Goal: Information Seeking & Learning: Understand process/instructions

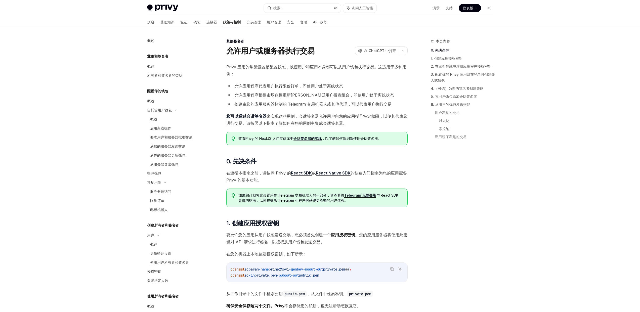
scroll to position [143, 0]
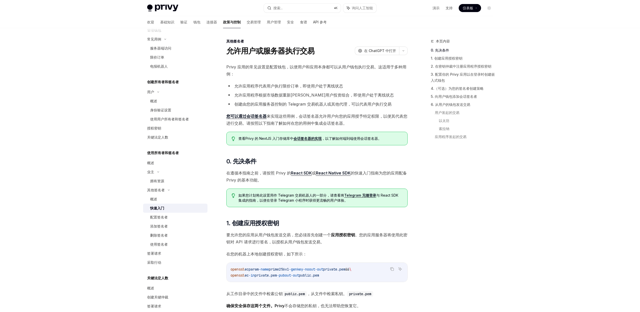
click at [365, 239] on span "要允许您的应用从用户钱包发送交易，您必须首先创建一个 应用授权密钥 。您的应用服务器将使用此密钥对 API 请求进行签名，以授权从用户钱包发送交易。" at bounding box center [316, 238] width 181 height 14
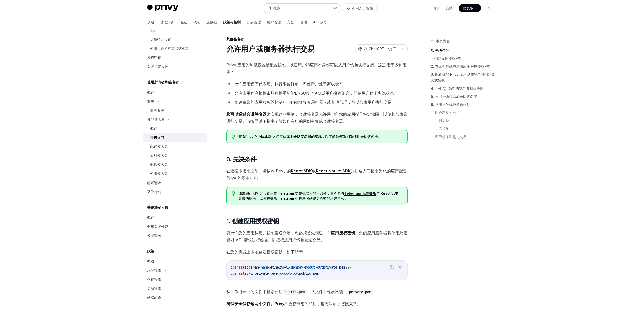
scroll to position [0, 0]
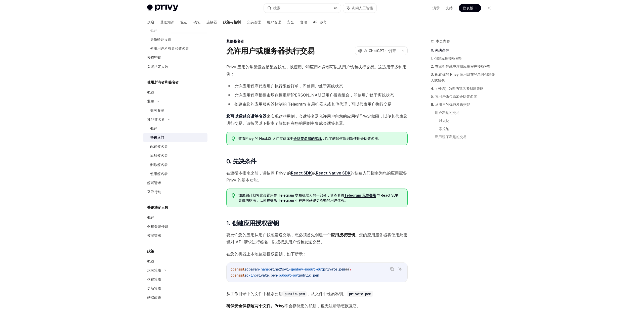
click at [283, 89] on ul "允许应用程序代表用户执行限价订单，即使用户处于离线状态 允许应用程序根据市场数据重新平衡用户投资组合，即使用户处于离线状态 创建由您的应用服务器控制的 Tel…" at bounding box center [316, 94] width 181 height 25
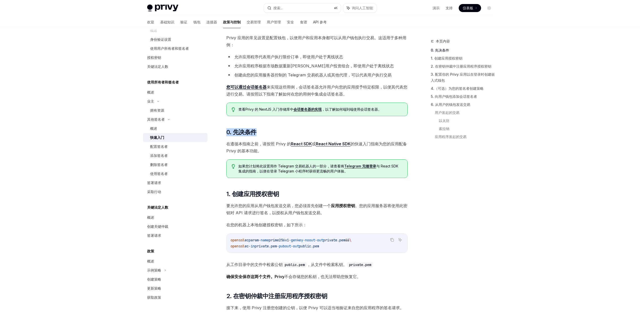
scroll to position [24, 0]
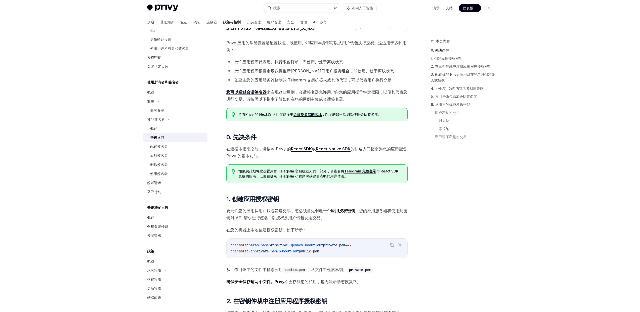
click at [270, 72] on font "允许应用程序根据市场数据重新平衡用户投资组合，即使用户处于离线状态" at bounding box center [313, 70] width 159 height 5
click at [301, 79] on font "创建由您的应用服务器控制的 Telegram 交易机器人或其他代理，可以代表用户执行交易" at bounding box center [312, 79] width 157 height 5
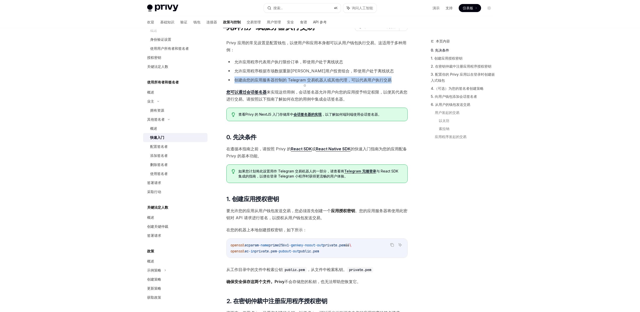
click at [301, 79] on font "创建由您的应用服务器控制的 Telegram 交易机器人或其他代理，可以代表用户执行交易" at bounding box center [312, 79] width 157 height 5
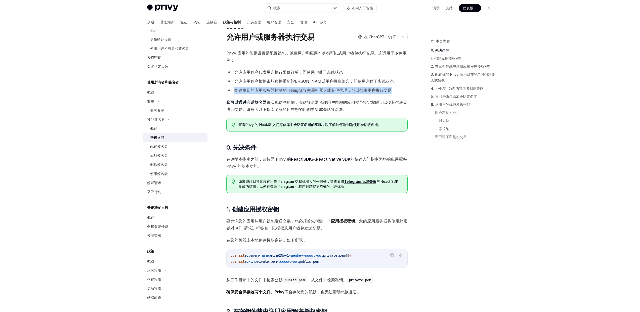
scroll to position [0, 0]
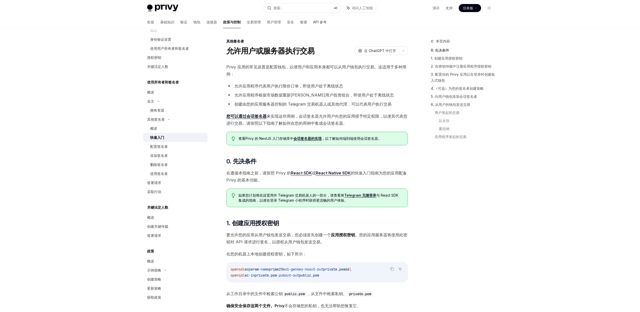
click at [389, 116] on font "，会话签名器允许用户向您的应用授予特定权限，以便其代表您进行交易。请按照以下指南了解如何在您的用例中集成会话签名器。" at bounding box center [316, 120] width 181 height 12
drag, startPoint x: 385, startPoint y: 115, endPoint x: 401, endPoint y: 123, distance: 17.2
click at [401, 123] on span "您可以通过会话签名器 来实现这些用例 ，会话签名器允许用户向您的应用授予特定权限，以便其代表您进行交易。请按照以下指南了解如何在您的用例中集成会话签名器。" at bounding box center [316, 120] width 181 height 14
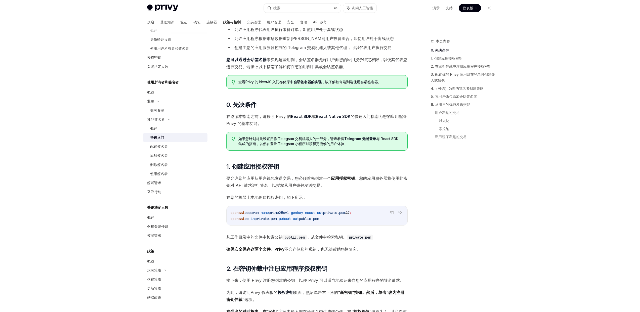
scroll to position [61, 0]
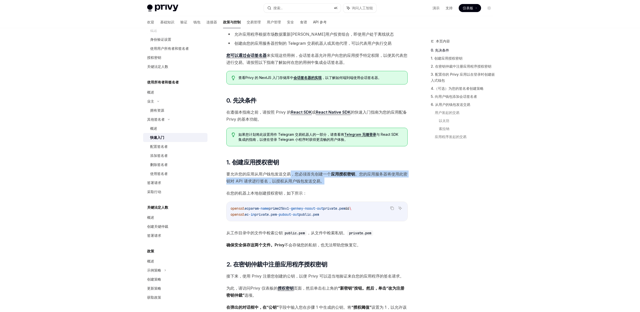
drag, startPoint x: 291, startPoint y: 172, endPoint x: 337, endPoint y: 178, distance: 46.6
click at [337, 178] on span "要允许您的应用从用户钱包发送交易，您必须首先创建一个 应用授权密钥 。您的应用服务器将使用此密钥对 API 请求进行签名，以授权从用户钱包发送交易。" at bounding box center [316, 177] width 181 height 14
click at [271, 173] on font "要允许您的应用从用户钱包发送交易，您必须首先创建一个" at bounding box center [278, 173] width 105 height 5
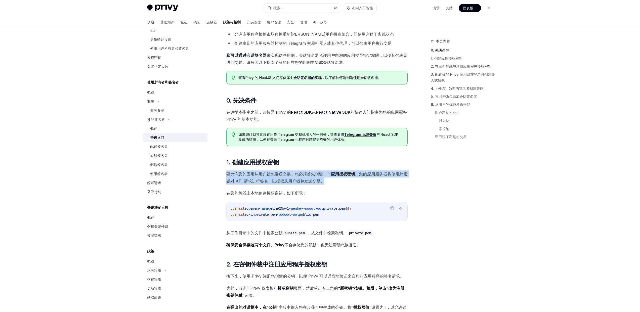
click at [271, 171] on font "要允许您的应用从用户钱包发送交易，您必须首先创建一个" at bounding box center [278, 173] width 105 height 5
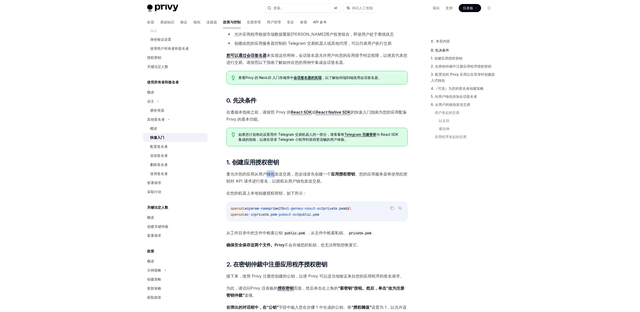
click at [271, 171] on font "要允许您的应用从用户钱包发送交易，您必须首先创建一个" at bounding box center [278, 173] width 105 height 5
click at [246, 174] on font "要允许您的应用从用户钱包发送交易，您必须首先创建一个" at bounding box center [278, 173] width 105 height 5
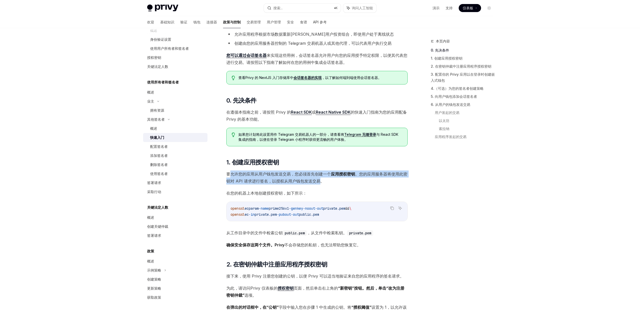
drag, startPoint x: 232, startPoint y: 173, endPoint x: 321, endPoint y: 181, distance: 89.3
click at [321, 181] on span "要允许您的应用从用户钱包发送交易，您必须首先创建一个 应用授权密钥 。您的应用服务器将使用此密钥对 API 请求进行签名，以授权从用户钱包发送交易。" at bounding box center [316, 177] width 181 height 14
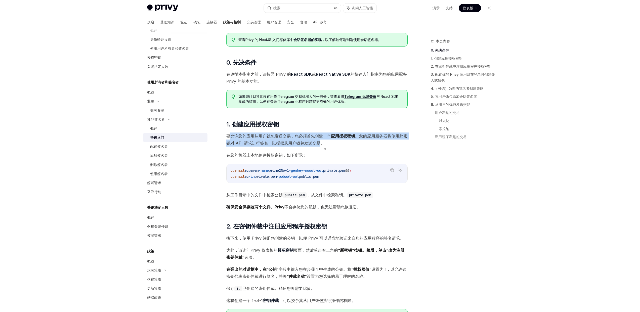
scroll to position [99, 0]
click at [256, 138] on span "要允许您的应用从用户钱包发送交易，您必须首先创建一个 应用授权密钥 。您的应用服务器将使用此密钥对 API 请求进行签名，以授权从用户钱包发送交易。" at bounding box center [316, 139] width 181 height 14
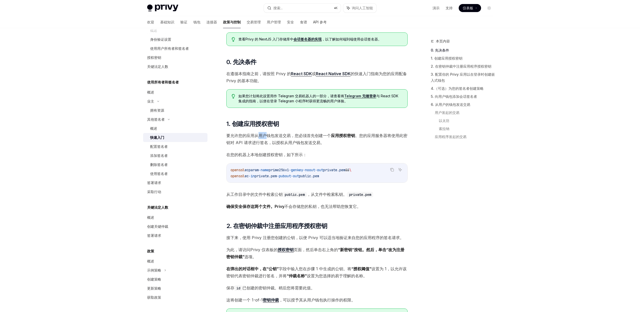
click at [256, 138] on span "要允许您的应用从用户钱包发送交易，您必须首先创建一个 应用授权密钥 。您的应用服务器将使用此密钥对 API 请求进行签名，以授权从用户钱包发送交易。" at bounding box center [316, 139] width 181 height 14
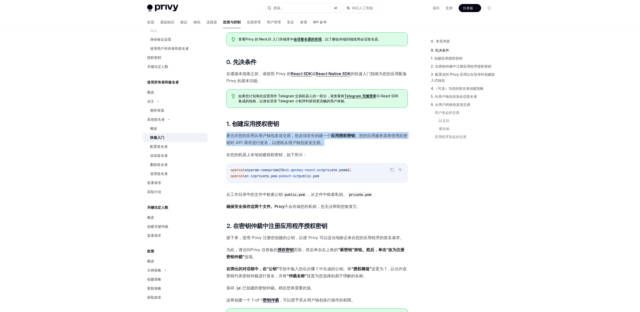
click at [256, 138] on span "要允许您的应用从用户钱包发送交易，您必须首先创建一个 应用授权密钥 。您的应用服务器将使用此密钥对 API 请求进行签名，以授权从用户钱包发送交易。" at bounding box center [316, 139] width 181 height 14
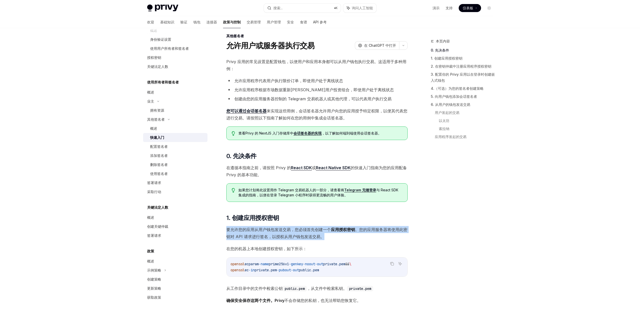
scroll to position [0, 0]
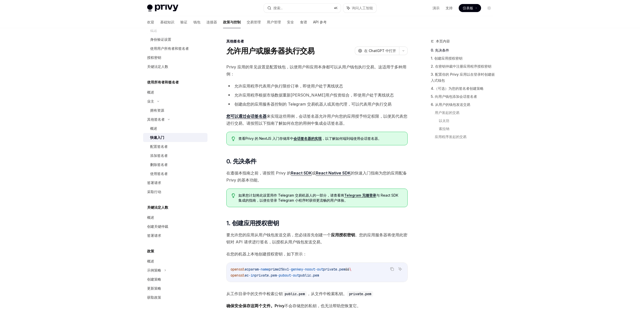
click at [277, 122] on font "，会话签名器允许用户向您的应用授予特定权限，以便其代表您进行交易。请按照以下指南了解如何在您的用例中集成会话签名器。" at bounding box center [316, 120] width 181 height 12
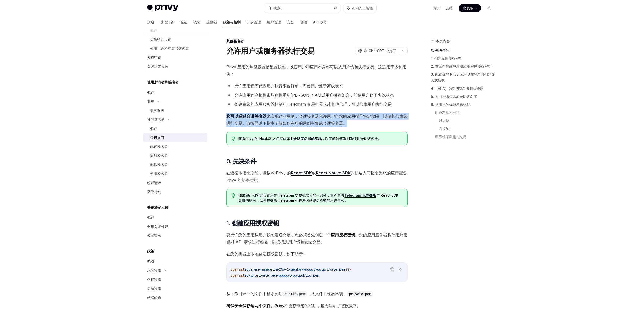
click at [277, 122] on font "，会话签名器允许用户向您的应用授予特定权限，以便其代表您进行交易。请按照以下指南了解如何在您的用例中集成会话签名器。" at bounding box center [316, 120] width 181 height 12
click at [281, 118] on font "来实现这些用例" at bounding box center [280, 116] width 28 height 5
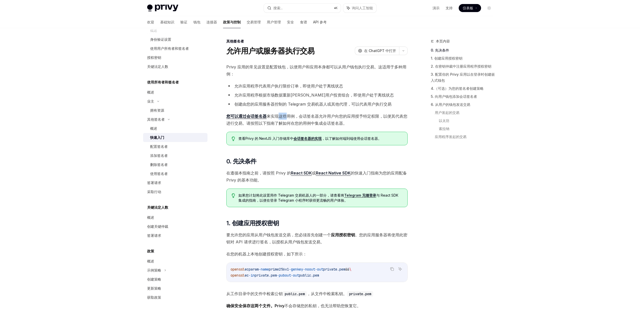
click at [281, 118] on font "来实现这些用例" at bounding box center [280, 116] width 28 height 5
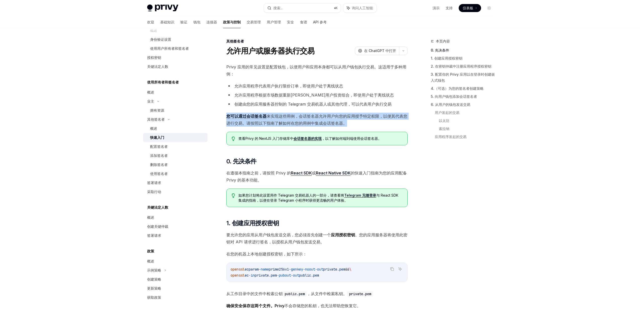
click at [281, 118] on font "来实现这些用例" at bounding box center [280, 116] width 28 height 5
click at [273, 118] on font "来实现这些用例" at bounding box center [280, 116] width 28 height 5
drag, startPoint x: 270, startPoint y: 117, endPoint x: 324, endPoint y: 125, distance: 54.8
click at [324, 125] on font "来实现这些用例 ，会话签名器允许用户向您的应用授予特定权限，以便其代表您进行交易。请按照以下指南了解如何在您的用例中集成会话签名器。" at bounding box center [316, 120] width 181 height 12
click at [324, 125] on font "，会话签名器允许用户向您的应用授予特定权限，以便其代表您进行交易。请按照以下指南了解如何在您的用例中集成会话签名器。" at bounding box center [316, 120] width 181 height 12
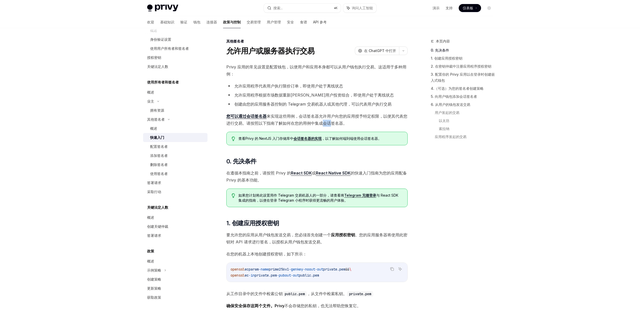
click at [324, 125] on font "，会话签名器允许用户向您的应用授予特定权限，以便其代表您进行交易。请按照以下指南了解如何在您的用例中集成会话签名器。" at bounding box center [316, 120] width 181 height 12
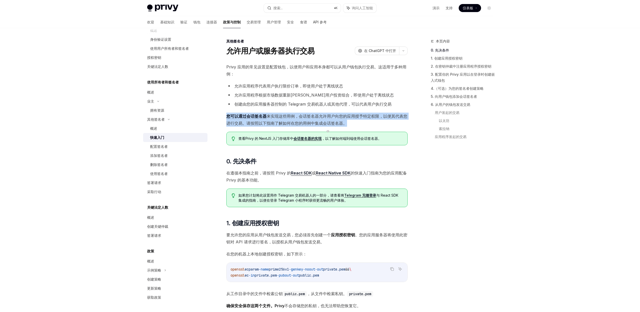
click at [324, 125] on font "，会话签名器允许用户向您的应用授予特定权限，以便其代表您进行交易。请按照以下指南了解如何在您的用例中集成会话签名器。" at bounding box center [316, 120] width 181 height 12
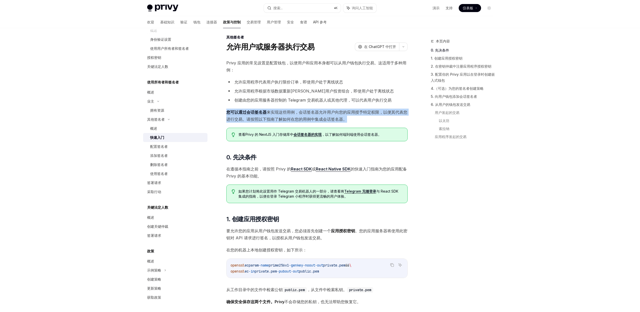
scroll to position [9, 0]
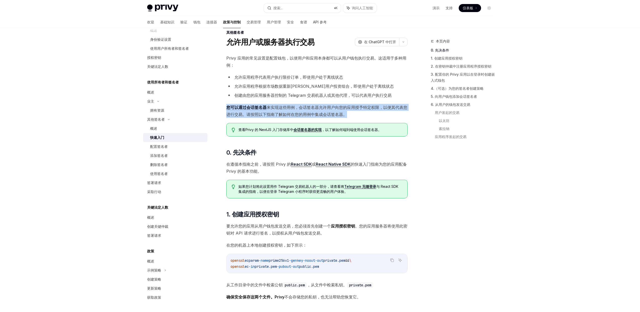
click at [274, 116] on font "，会话签名器允许用户向您的应用授予特定权限，以便其代表您进行交易。请按照以下指南了解如何在您的用例中集成会话签名器。" at bounding box center [316, 111] width 181 height 12
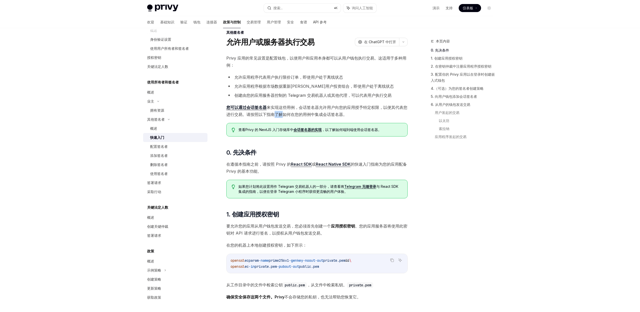
click at [274, 116] on font "，会话签名器允许用户向您的应用授予特定权限，以便其代表您进行交易。请按照以下指南了解如何在您的用例中集成会话签名器。" at bounding box center [316, 111] width 181 height 12
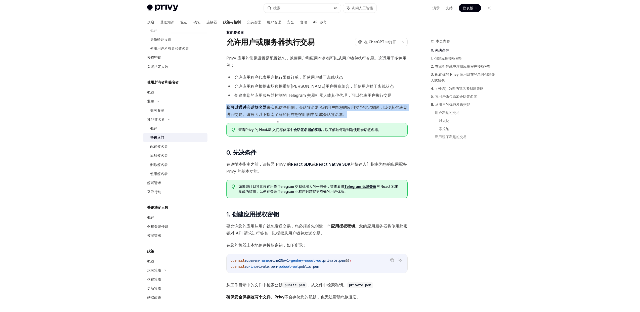
click at [274, 116] on font "，会话签名器允许用户向您的应用授予特定权限，以便其代表您进行交易。请按照以下指南了解如何在您的用例中集成会话签名器。" at bounding box center [316, 111] width 181 height 12
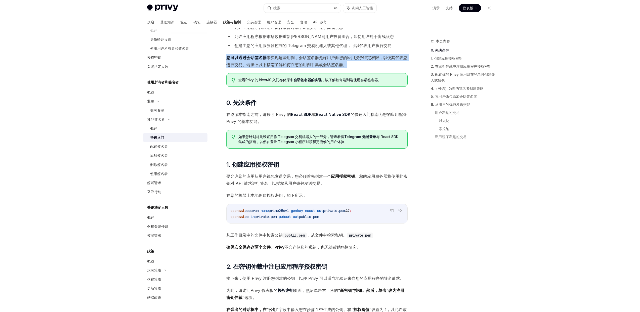
scroll to position [59, 0]
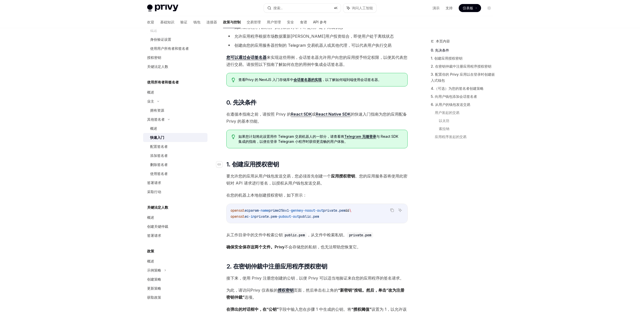
click at [335, 167] on h2 "​ 1. 创建应用授权密钥" at bounding box center [316, 164] width 181 height 8
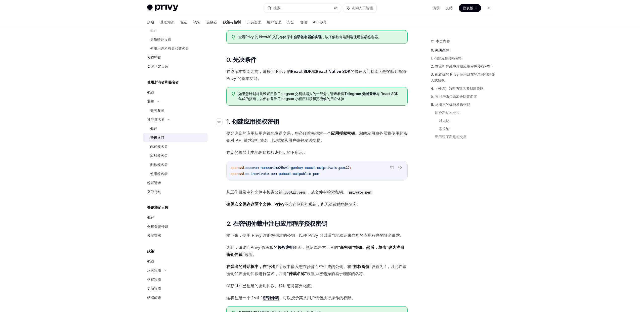
scroll to position [102, 0]
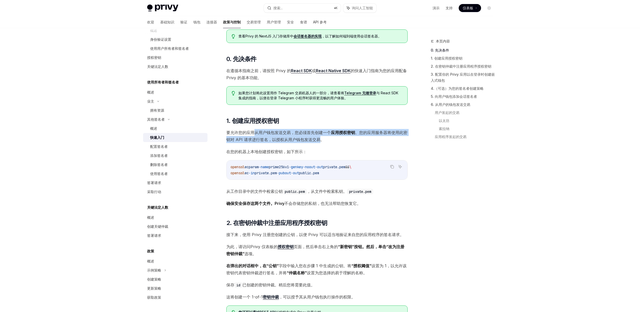
drag, startPoint x: 254, startPoint y: 132, endPoint x: 321, endPoint y: 142, distance: 68.1
click at [321, 142] on span "要允许您的应用从用户钱包发送交易，您必须首先创建一个 应用授权密钥 。您的应用服务器将使用此密钥对 API 请求进行签名，以授权从用户钱包发送交易。" at bounding box center [316, 136] width 181 height 14
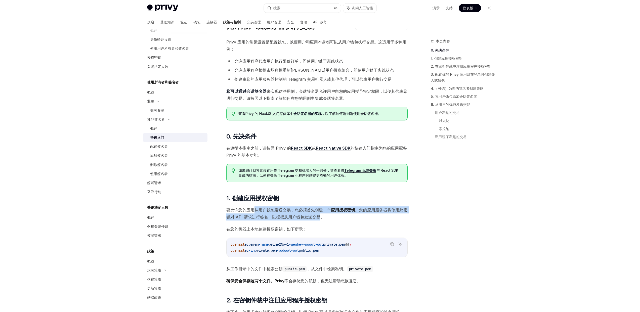
scroll to position [46, 0]
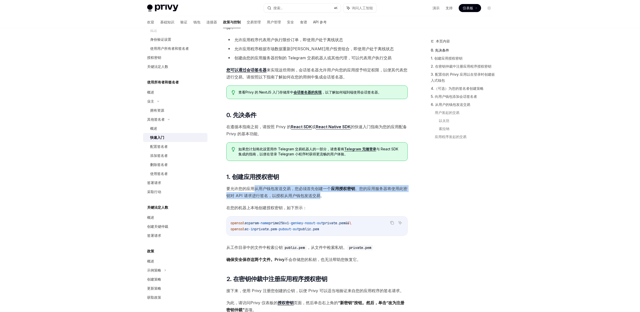
click at [269, 193] on font "。您的应用服务器将使用此密钥对 API 请求进行签名，以授权从用户钱包发送交易。" at bounding box center [316, 192] width 181 height 12
click at [270, 191] on span "要允许您的应用从用户钱包发送交易，您必须首先创建一个 应用授权密钥 。您的应用服务器将使用此密钥对 API 请求进行签名，以授权从用户钱包发送交易。" at bounding box center [316, 192] width 181 height 14
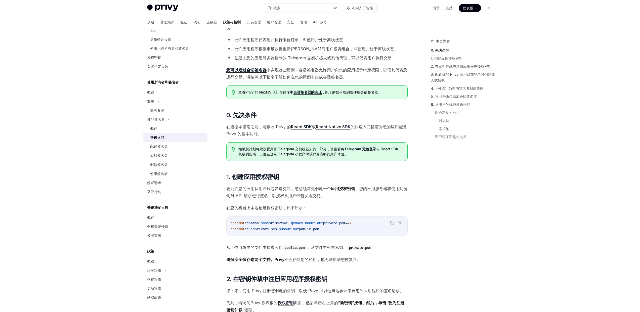
drag, startPoint x: 282, startPoint y: 189, endPoint x: 294, endPoint y: 189, distance: 11.3
click at [282, 189] on font "要允许您的应用从用户钱包发送交易，您必须首先创建一个" at bounding box center [278, 188] width 105 height 5
drag, startPoint x: 294, startPoint y: 189, endPoint x: 318, endPoint y: 195, distance: 24.7
click at [318, 195] on span "要允许您的应用从用户钱包发送交易，您必须首先创建一个 应用授权密钥 。您的应用服务器将使用此密钥对 API 请求进行签名，以授权从用户钱包发送交易。" at bounding box center [316, 192] width 181 height 14
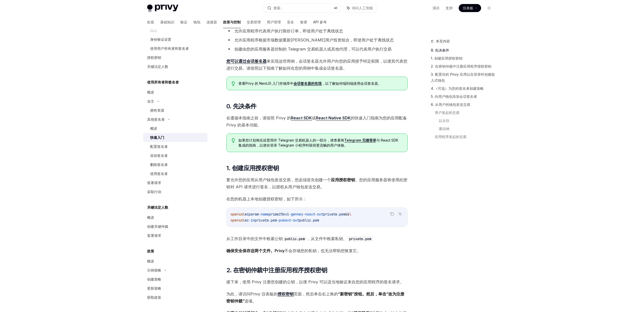
click at [248, 118] on font "在遵循本指南之前，请按照 Privy 的" at bounding box center [258, 117] width 65 height 5
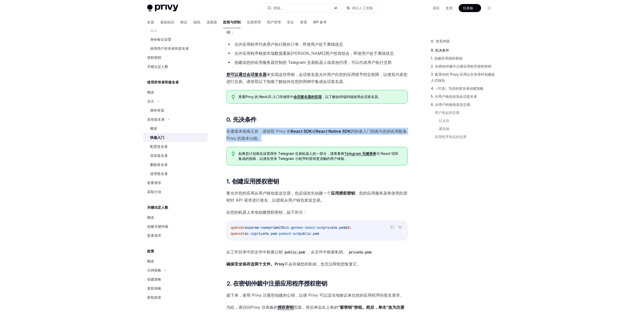
scroll to position [0, 0]
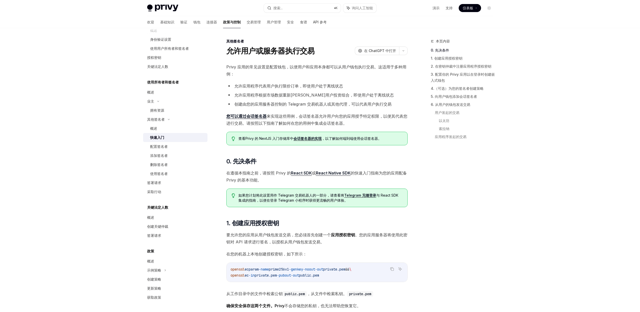
click at [252, 71] on span "Privy 应用的常见设置是配置钱包，以便用户和应用本身都可以从用户钱包执行交易。这适用于多种用例：" at bounding box center [316, 70] width 181 height 14
click at [286, 96] on font "允许应用程序根据市场数据重新平衡用户投资组合，即使用户处于离线状态" at bounding box center [313, 94] width 159 height 5
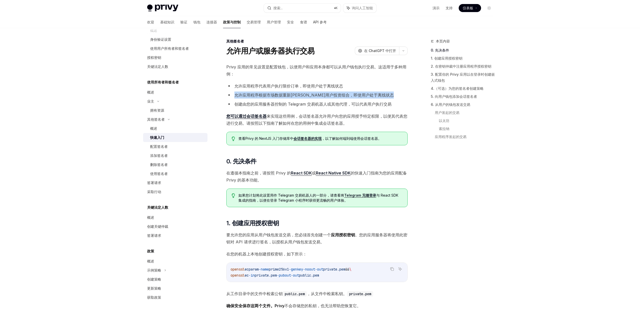
click at [286, 96] on font "允许应用程序根据市场数据重新平衡用户投资组合，即使用户处于离线状态" at bounding box center [313, 94] width 159 height 5
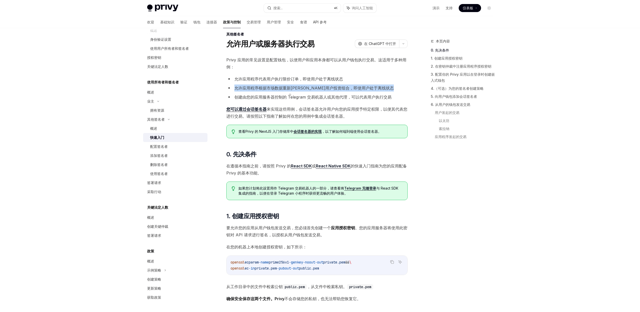
scroll to position [7, 0]
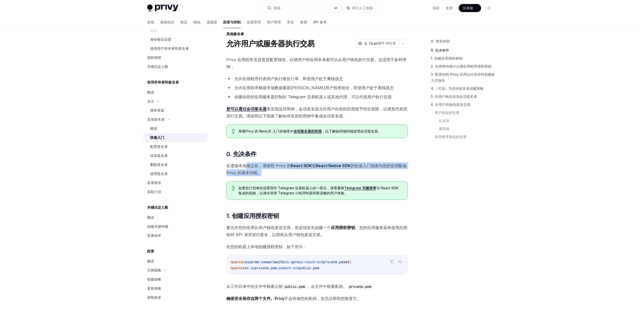
drag, startPoint x: 246, startPoint y: 164, endPoint x: 266, endPoint y: 170, distance: 20.8
click at [266, 170] on span "在遵循本指南之前，请按照 Privy 的 React SDK 或 React Native SDK 的快速入门指南为您的应用配备 Privy 的基本功能。" at bounding box center [316, 169] width 181 height 14
click at [271, 192] on font "与 React SDK 集成的指南，以便在登录 Telegram 小程序时获得更流畅的用户体验。" at bounding box center [318, 190] width 160 height 9
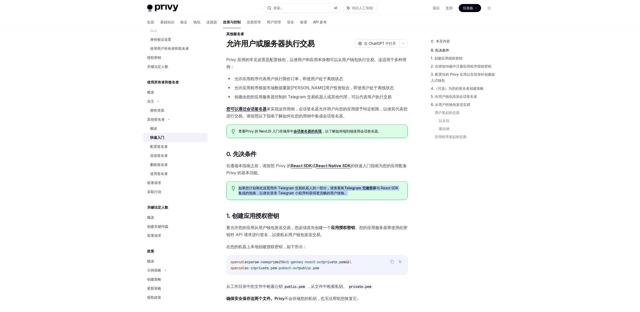
click at [271, 192] on font "与 React SDK 集成的指南，以便在登录 Telegram 小程序时获得更流畅的用户体验。" at bounding box center [318, 190] width 160 height 9
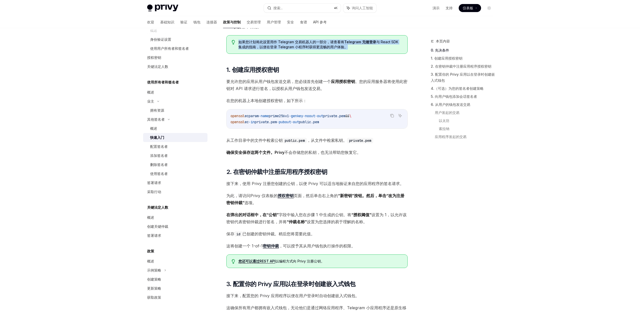
scroll to position [148, 0]
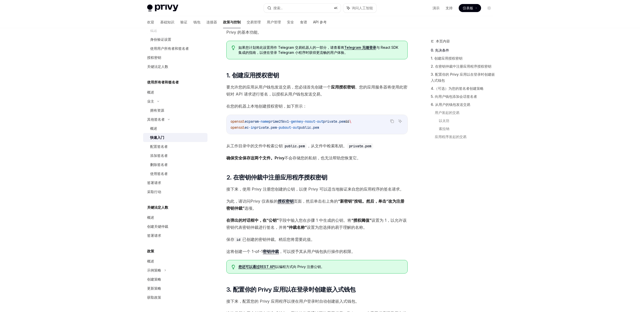
click at [253, 91] on span "要允许您的应用从用户钱包发送交易，您必须首先创建一个 应用授权密钥 。您的应用服务器将使用此密钥对 API 请求进行签名，以授权从用户钱包发送交易。" at bounding box center [316, 90] width 181 height 14
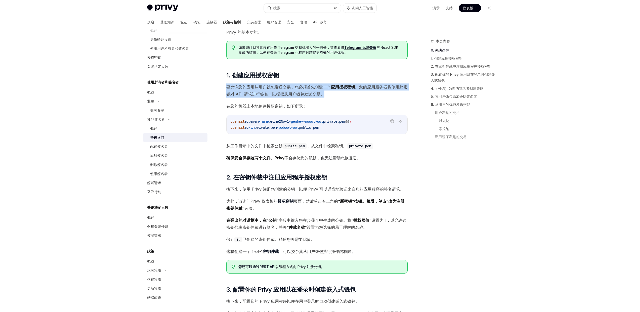
click at [253, 91] on span "要允许您的应用从用户钱包发送交易，您必须首先创建一个 应用授权密钥 。您的应用服务器将使用此密钥对 API 请求进行签名，以授权从用户钱包发送交易。" at bounding box center [316, 90] width 181 height 14
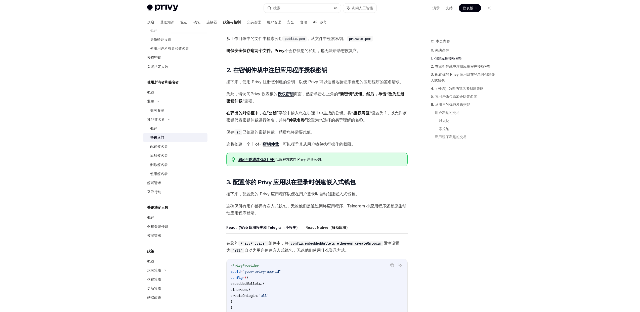
scroll to position [238, 0]
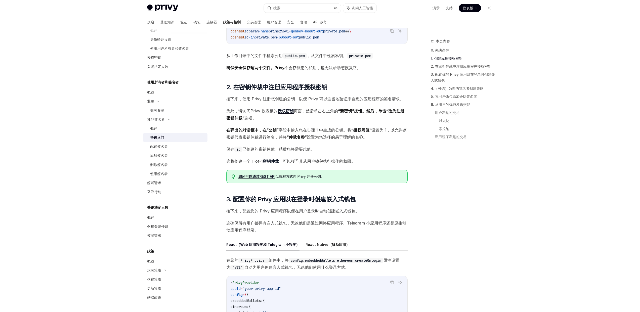
click at [303, 208] on font "接下来，配置您的 Privy 应用程序以便在用户登录时自动创建嵌入式钱包。" at bounding box center [292, 210] width 133 height 5
click at [174, 137] on div "快速入门" at bounding box center [177, 137] width 54 height 6
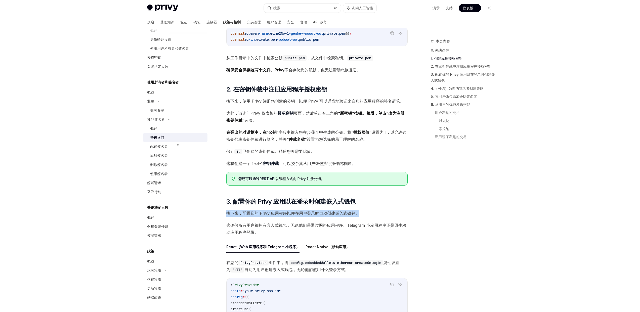
scroll to position [0, 0]
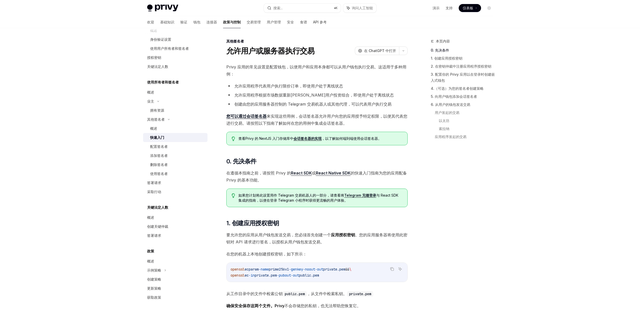
click at [168, 138] on div "快速入门" at bounding box center [177, 137] width 54 height 6
type textarea "*"
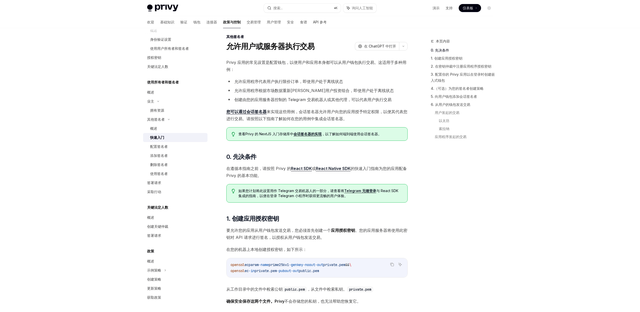
scroll to position [8, 0]
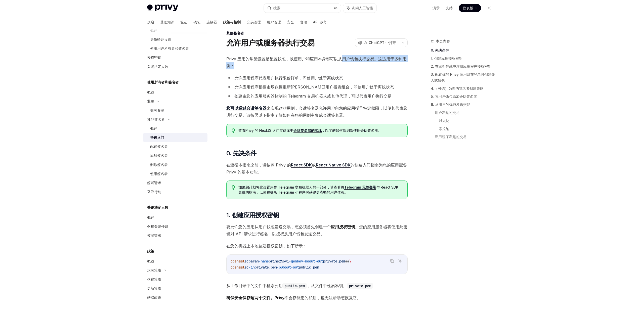
drag, startPoint x: 341, startPoint y: 60, endPoint x: 381, endPoint y: 67, distance: 41.5
click at [381, 67] on span "Privy 应用的常见设置是配置钱包，以便用户和应用本身都可以从用户钱包执行交易。这适用于多种用例：" at bounding box center [316, 62] width 181 height 14
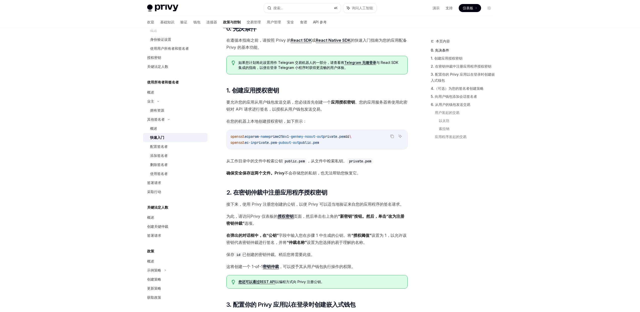
scroll to position [135, 0]
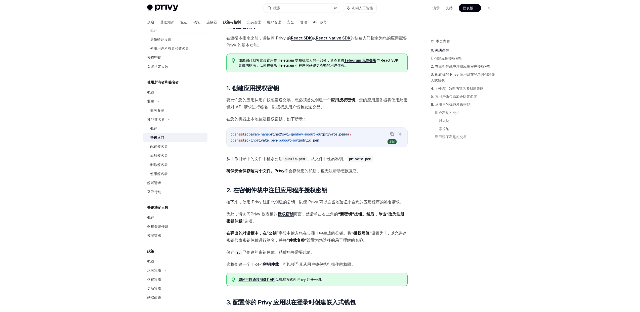
click at [393, 134] on icon "复制代码块中的内容" at bounding box center [392, 134] width 3 height 3
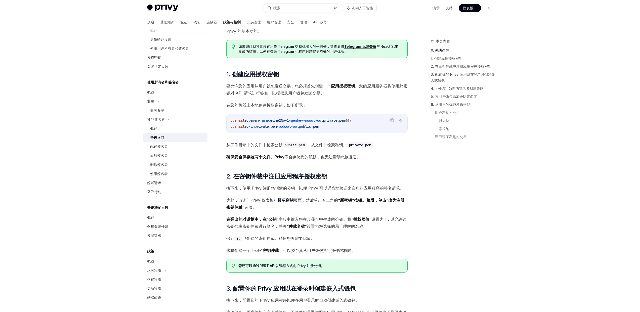
scroll to position [155, 0]
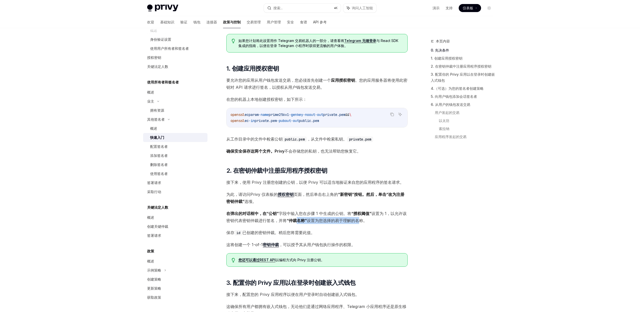
drag, startPoint x: 295, startPoint y: 222, endPoint x: 346, endPoint y: 225, distance: 51.1
click at [357, 223] on span "在弹出的对话框中，在“公钥” 字段中输入您在步骤 1 中生成的公钥 。将 “授权阈值” 设置为 1，以允许该密钥代表密钥仲裁进行签名，并将 “仲裁名称” 设置…" at bounding box center [316, 217] width 181 height 14
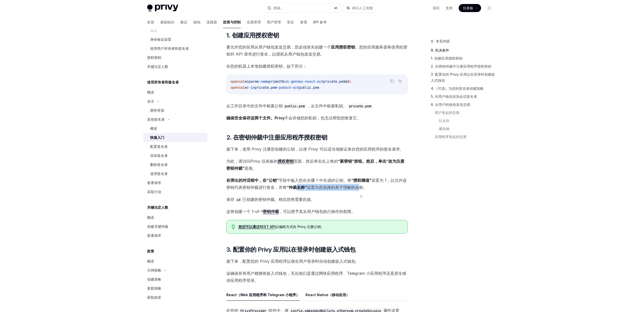
scroll to position [192, 0]
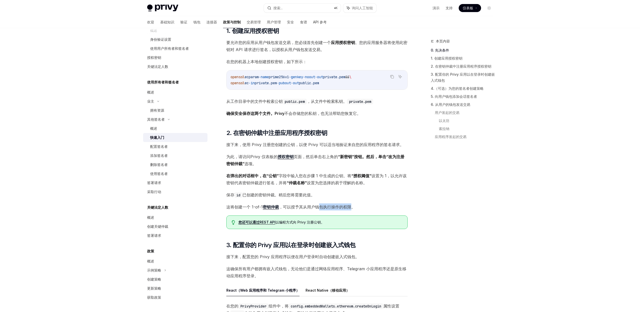
drag, startPoint x: 319, startPoint y: 208, endPoint x: 350, endPoint y: 209, distance: 31.2
click at [350, 209] on font "，可以授予其从用户钱包执行操作的权限。" at bounding box center [317, 206] width 76 height 5
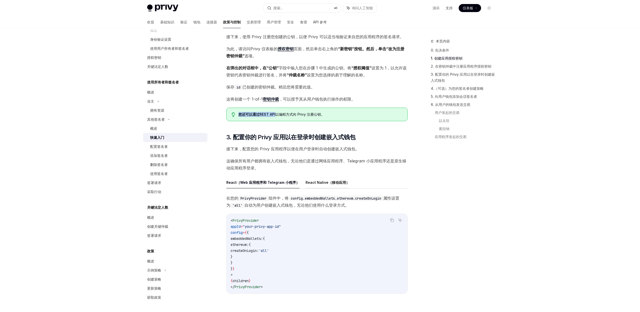
scroll to position [303, 0]
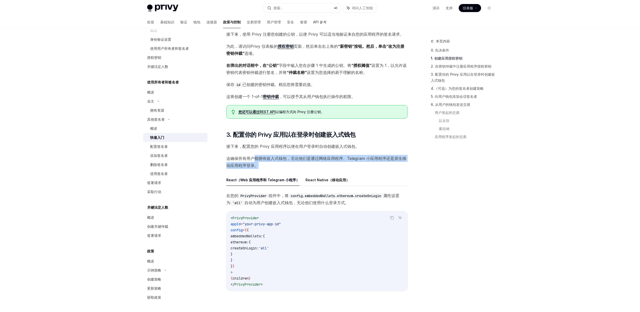
drag, startPoint x: 253, startPoint y: 158, endPoint x: 282, endPoint y: 164, distance: 29.6
click at [282, 164] on span "这确保所有用户都拥有嵌入式钱包，无论他们是通过网络应用程序、Telegram 小应用程序还是原生移动应用程序登录。" at bounding box center [316, 162] width 181 height 14
click at [263, 145] on font "接下来，配置您的 Privy 应用程序以便在用户登录时自动创建嵌入式钱包。" at bounding box center [292, 146] width 133 height 5
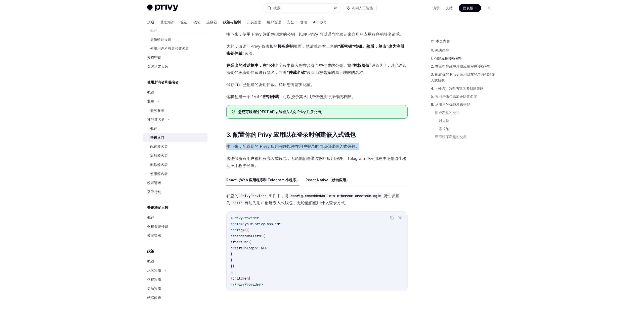
click at [263, 145] on font "接下来，配置您的 Privy 应用程序以便在用户登录时自动创建嵌入式钱包。" at bounding box center [292, 146] width 133 height 5
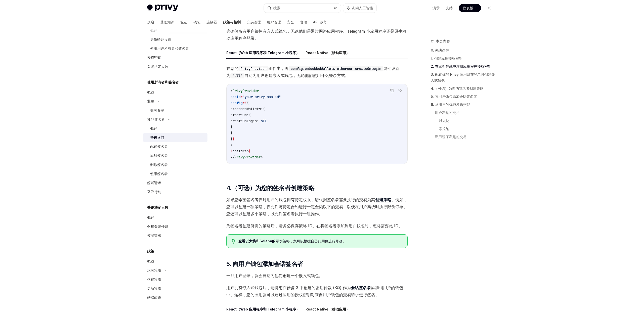
scroll to position [444, 0]
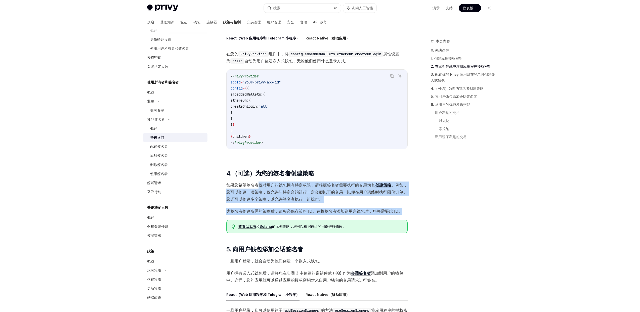
drag, startPoint x: 260, startPoint y: 188, endPoint x: 406, endPoint y: 215, distance: 149.0
click at [406, 215] on div "Privy 应用的常见设置是配置钱包，以便用户和应用本身都可以从用户钱包执行交易。这适用于多种用例： 允许应用程序代表用户执行限价订单，即使用户处于离线状态 …" at bounding box center [316, 241] width 181 height 1244
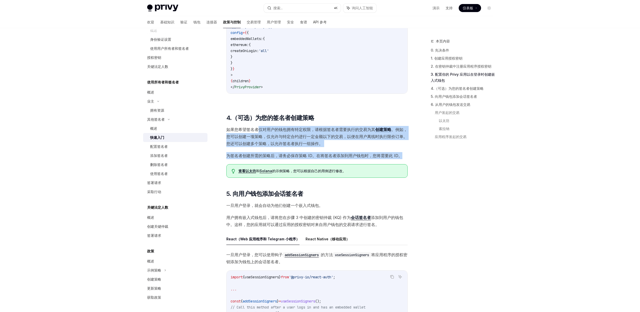
scroll to position [505, 0]
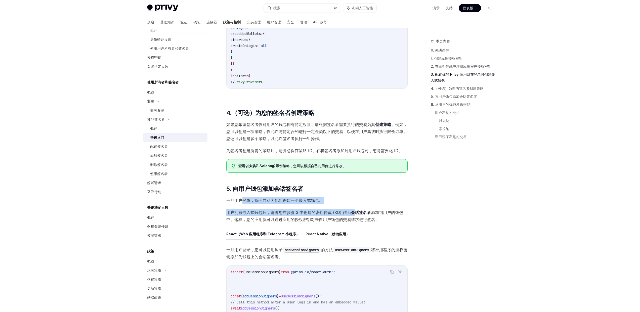
drag, startPoint x: 243, startPoint y: 206, endPoint x: 355, endPoint y: 219, distance: 113.1
click at [355, 219] on div "Privy 应用的常见设置是配置钱包，以便用户和应用本身都可以从用户钱包执行交易。这适用于多种用例： 允许应用程序代表用户执行限价订单，即使用户处于离线状态 …" at bounding box center [316, 180] width 181 height 1244
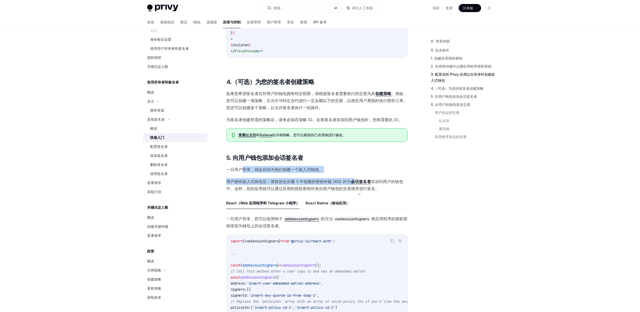
scroll to position [540, 0]
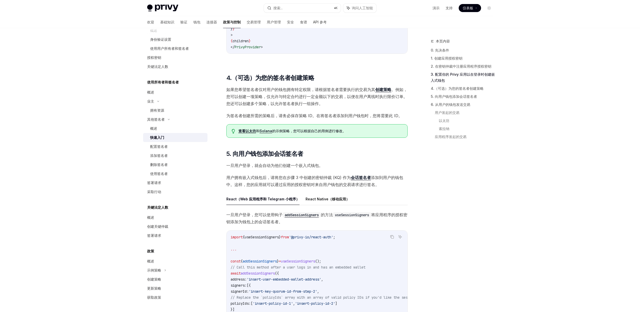
click at [303, 185] on span "用户拥有嵌入式钱包后，请将您在步骤 3 中创建的密钥仲裁 (KQ) 作为 会话签名者 添加到用户的钱包中。这样，您的应用就可以通过应用的授权密钥对来自用户钱包…" at bounding box center [316, 181] width 181 height 14
drag, startPoint x: 309, startPoint y: 181, endPoint x: 390, endPoint y: 188, distance: 81.2
click at [390, 188] on span "用户拥有嵌入式钱包后，请将您在步骤 3 中创建的密钥仲裁 (KQ) 作为 会话签名者 添加到用户的钱包中。这样，您的应用就可以通过应用的授权密钥对来自用户钱包…" at bounding box center [316, 181] width 181 height 14
click at [285, 187] on font "添加到用户的钱包中。这样，您的应用就可以通过应用的授权密钥对来自用户钱包的交易请求进行签名。" at bounding box center [314, 181] width 177 height 12
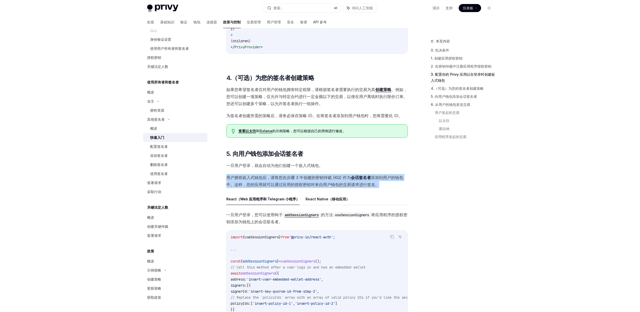
click at [286, 187] on font "添加到用户的钱包中。这样，您的应用就可以通过应用的授权密钥对来自用户钱包的交易请求进行签名。" at bounding box center [314, 181] width 177 height 12
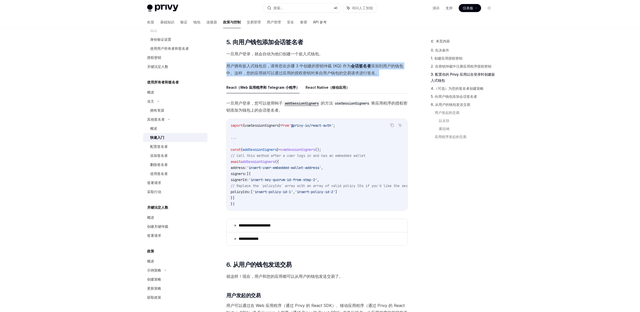
scroll to position [652, 0]
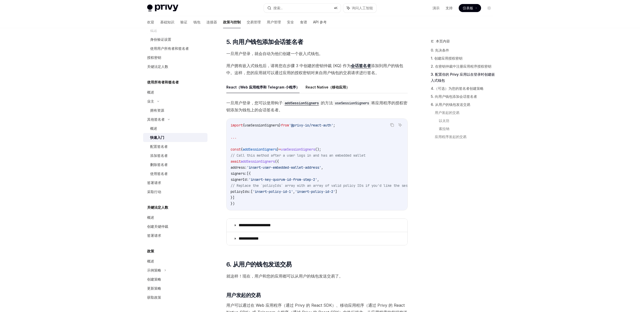
click at [301, 182] on span "'insert-key-quorum-id-from-step-2'" at bounding box center [283, 179] width 68 height 5
click at [281, 170] on span "'insert-user-embedded-wallet-address'" at bounding box center [284, 167] width 74 height 5
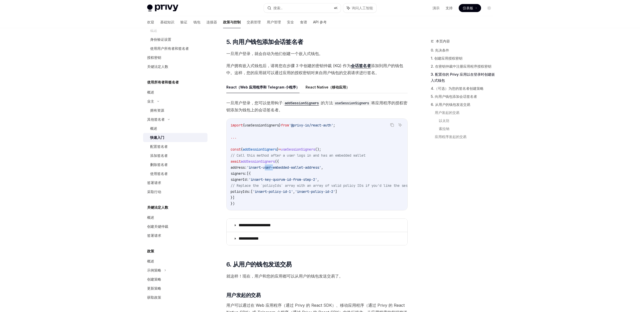
click at [281, 170] on span "'insert-user-embedded-wallet-address'" at bounding box center [284, 167] width 74 height 5
click at [280, 181] on span "'insert-key-quorum-id-from-step-2'" at bounding box center [283, 179] width 68 height 5
click at [236, 232] on summary "**********" at bounding box center [316, 225] width 181 height 13
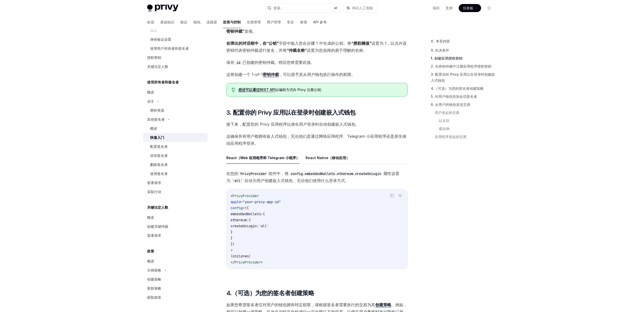
scroll to position [305, 0]
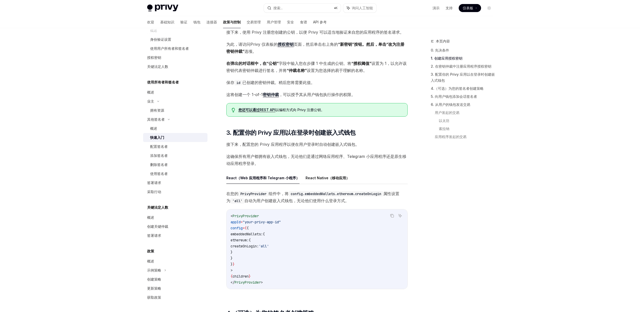
click at [330, 156] on font "这确保所有用户都拥有嵌入式钱包，无论他们是通过网络应用程序、Telegram 小应用程序还是原生移动应用程序登录。" at bounding box center [316, 160] width 180 height 12
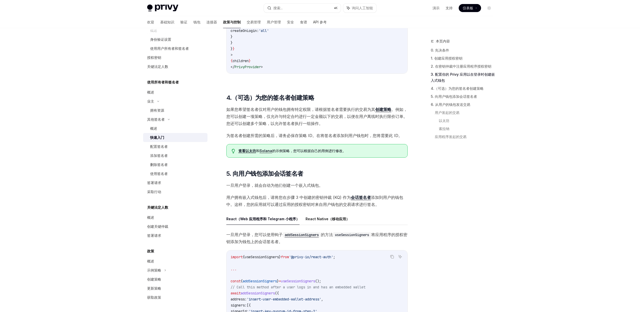
scroll to position [528, 0]
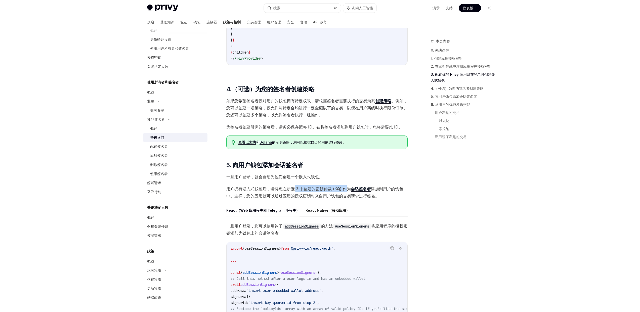
drag, startPoint x: 294, startPoint y: 193, endPoint x: 346, endPoint y: 194, distance: 51.8
click at [346, 191] on font "用户拥有嵌入式钱包后，请将您在步骤 3 中创建的密钥仲裁 (KQ) 作为" at bounding box center [288, 188] width 124 height 5
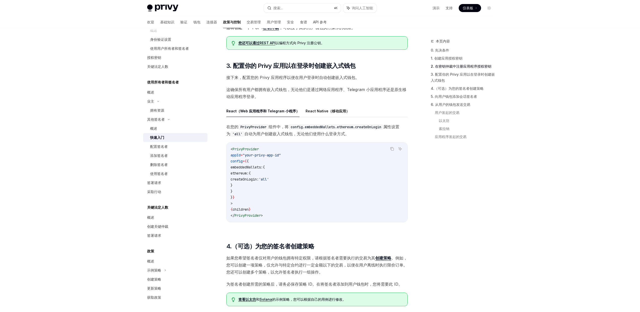
scroll to position [371, 0]
click at [259, 178] on span "createOnLogin:" at bounding box center [244, 180] width 28 height 5
click at [263, 167] on span "embeddedWallets:" at bounding box center [246, 168] width 32 height 5
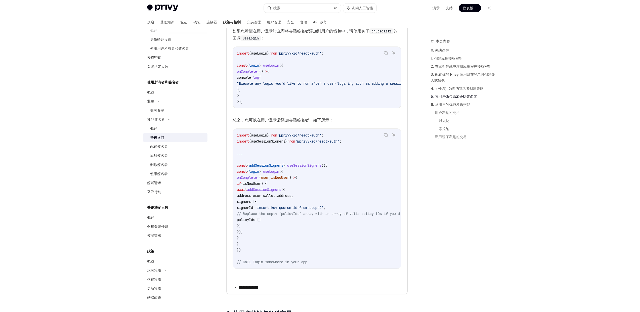
scroll to position [825, 0]
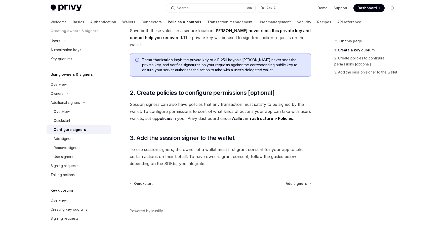
scroll to position [135, 0]
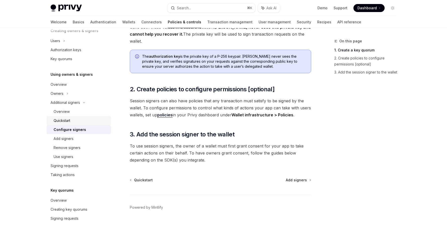
click at [69, 119] on div "Quickstart" at bounding box center [62, 121] width 17 height 6
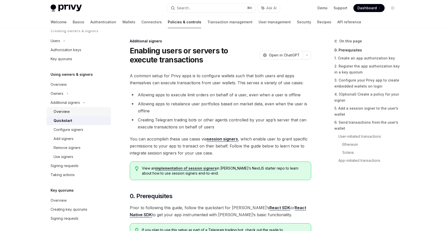
click at [70, 111] on div "Overview" at bounding box center [81, 112] width 54 height 6
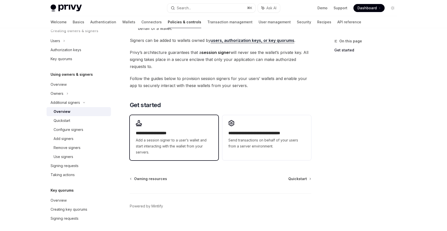
scroll to position [103, 0]
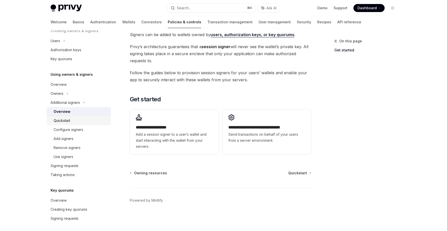
click at [67, 122] on div "Quickstart" at bounding box center [62, 121] width 17 height 6
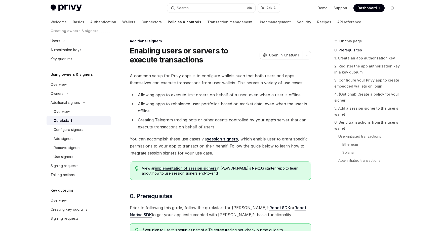
type textarea "*"
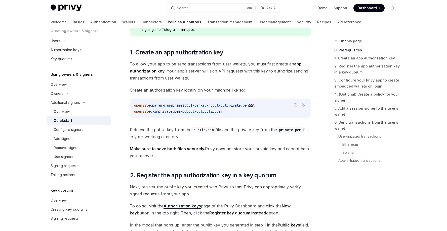
scroll to position [217, 0]
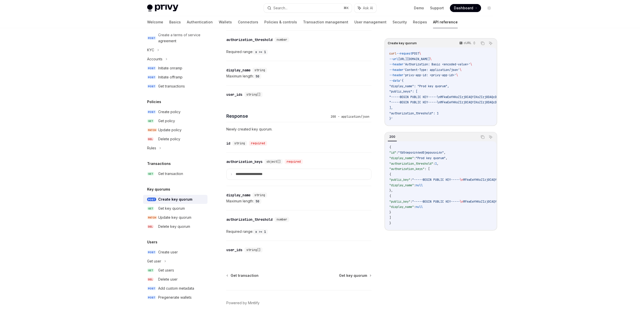
scroll to position [198, 0]
click at [259, 174] on p "**********" at bounding box center [252, 173] width 35 height 5
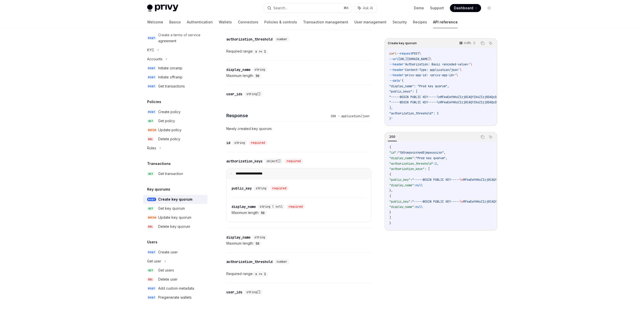
click at [259, 174] on p "**********" at bounding box center [251, 173] width 33 height 5
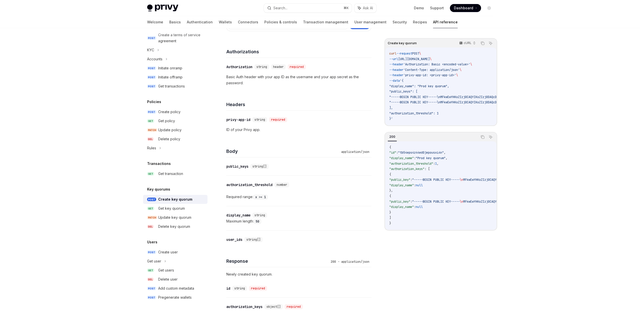
scroll to position [0, 0]
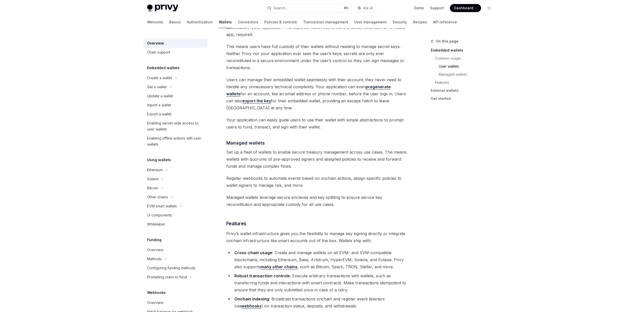
scroll to position [480, 0]
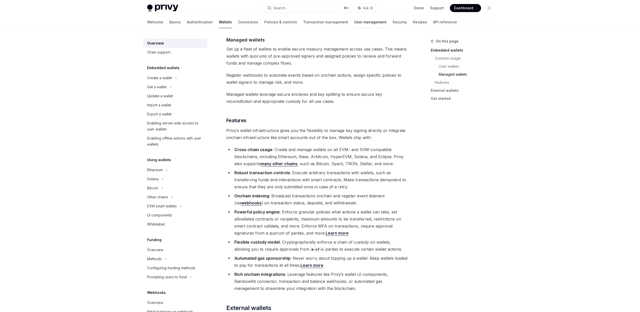
click at [354, 25] on link "User management" at bounding box center [370, 22] width 32 height 12
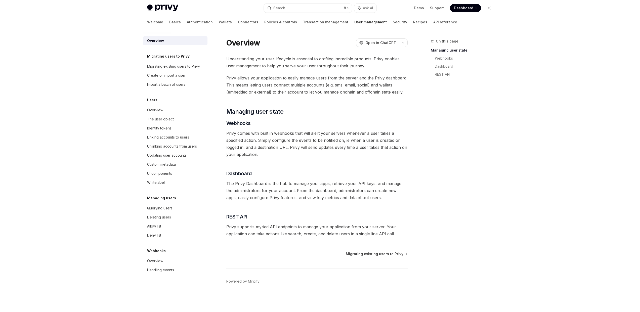
scroll to position [1, 0]
click at [165, 211] on div "Querying users" at bounding box center [159, 208] width 25 height 6
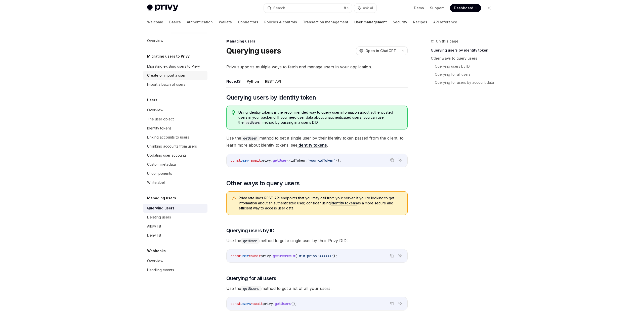
click at [176, 78] on div "Create or import a user" at bounding box center [166, 75] width 38 height 6
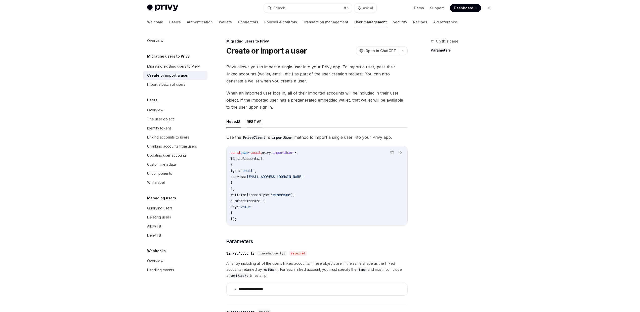
click at [252, 125] on button "REST API" at bounding box center [255, 122] width 16 height 12
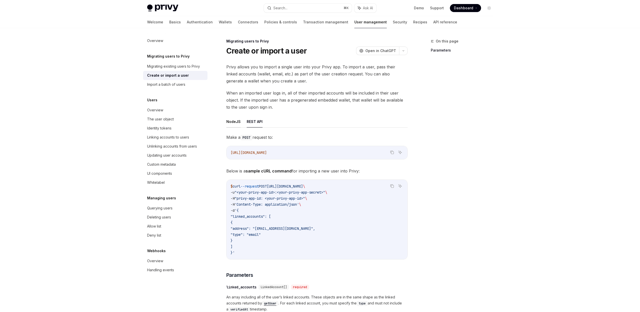
click at [228, 121] on button "NodeJS" at bounding box center [233, 122] width 14 height 12
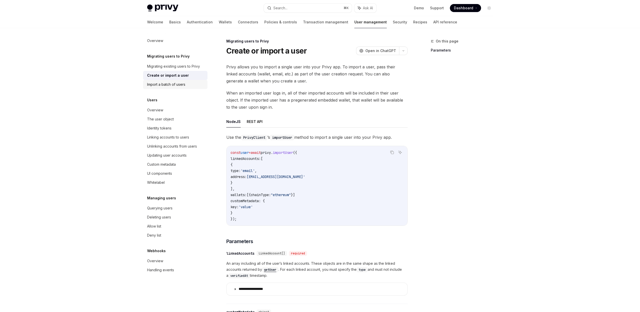
click at [175, 81] on link "Import a batch of users" at bounding box center [175, 84] width 64 height 9
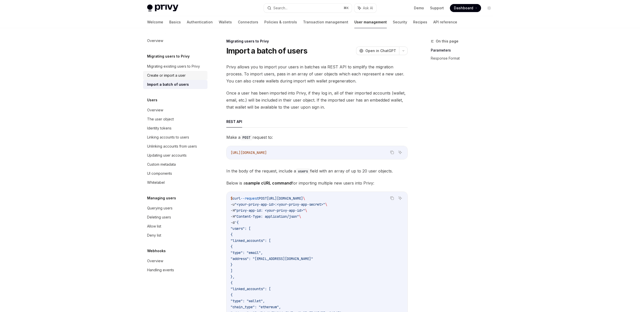
click at [177, 74] on div "Create or import a user" at bounding box center [166, 75] width 38 height 6
type textarea "*"
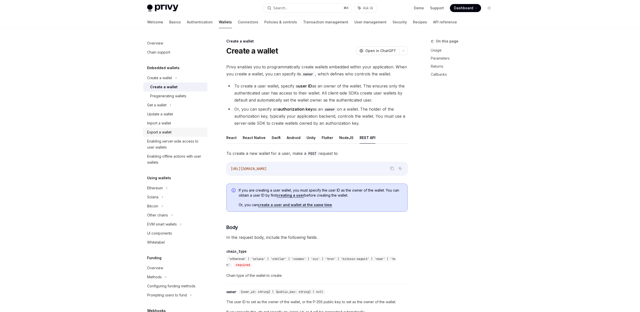
scroll to position [482, 0]
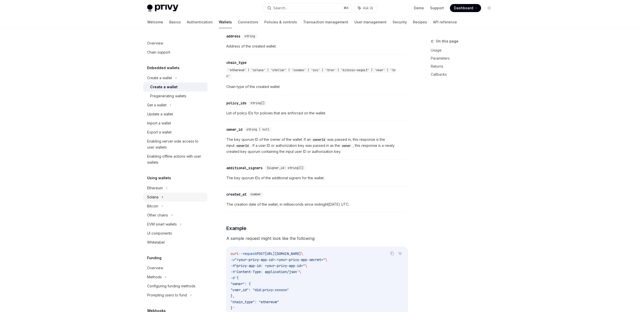
click at [160, 110] on div "Solana" at bounding box center [175, 105] width 64 height 9
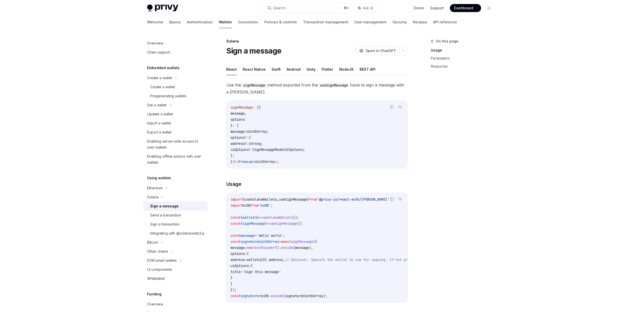
click at [169, 205] on div "Sign a message" at bounding box center [164, 206] width 28 height 6
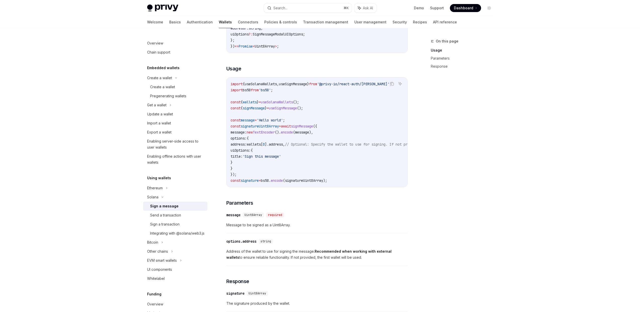
scroll to position [115, 0]
drag, startPoint x: 357, startPoint y: 185, endPoint x: 301, endPoint y: 178, distance: 56.3
click at [301, 178] on div "import { useSolanaWallets , useSignMessage } from '@privy-io/react-auth/solana'…" at bounding box center [316, 133] width 181 height 110
click at [163, 215] on div "Send a transaction" at bounding box center [165, 215] width 31 height 6
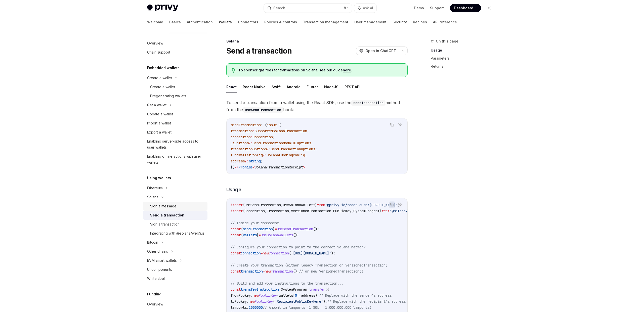
click at [169, 208] on div "Sign a message" at bounding box center [163, 206] width 26 height 6
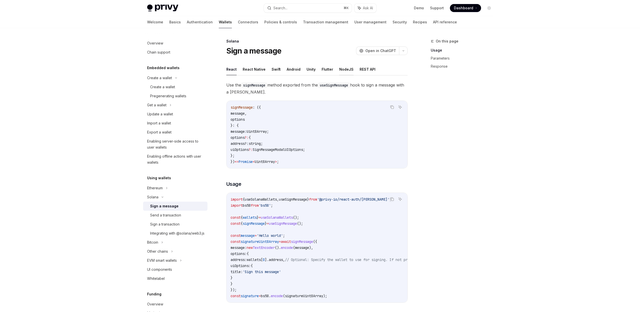
click at [342, 72] on button "NodeJS" at bounding box center [346, 69] width 14 height 12
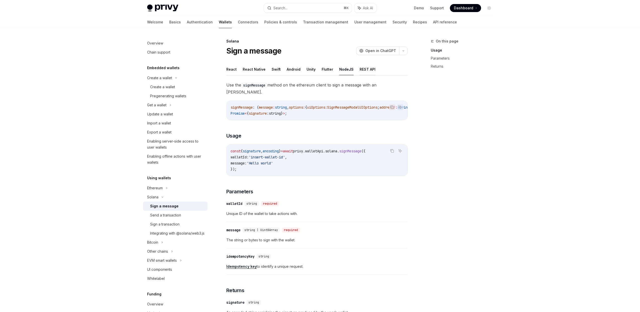
click at [366, 69] on button "REST API" at bounding box center [367, 69] width 16 height 12
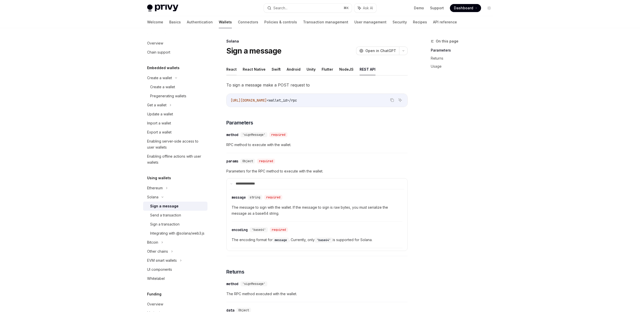
click at [230, 69] on button "React" at bounding box center [231, 69] width 10 height 12
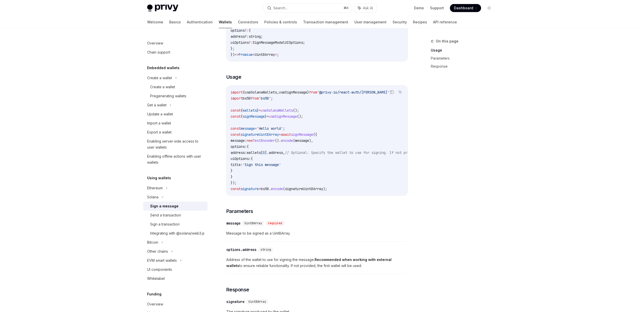
scroll to position [112, 0]
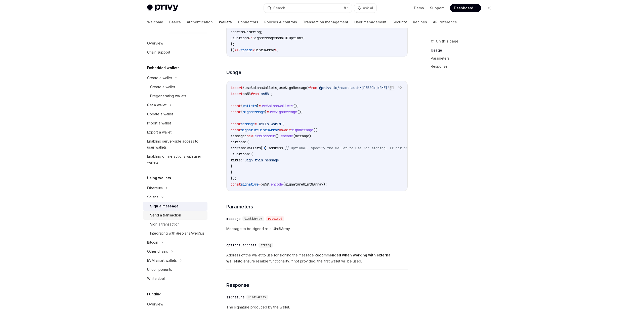
click at [174, 217] on div "Send a transaction" at bounding box center [165, 215] width 31 height 6
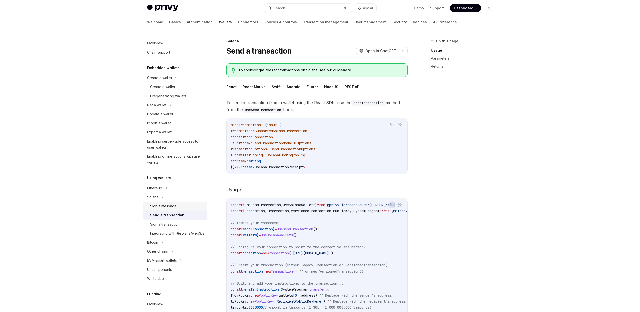
click at [168, 207] on div "Sign a message" at bounding box center [163, 206] width 26 height 6
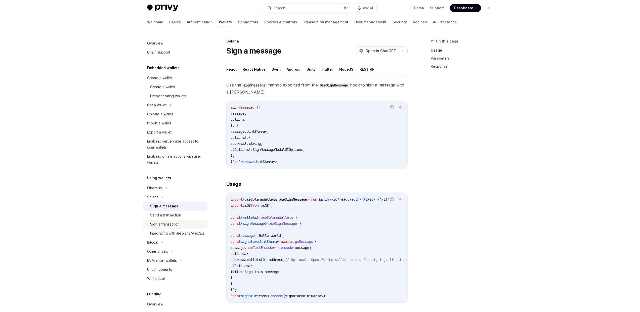
click at [166, 225] on div "Sign a transaction" at bounding box center [164, 224] width 29 height 6
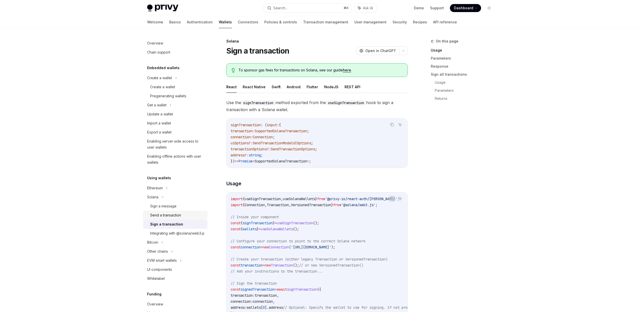
click at [172, 214] on div "Send a transaction" at bounding box center [165, 215] width 31 height 6
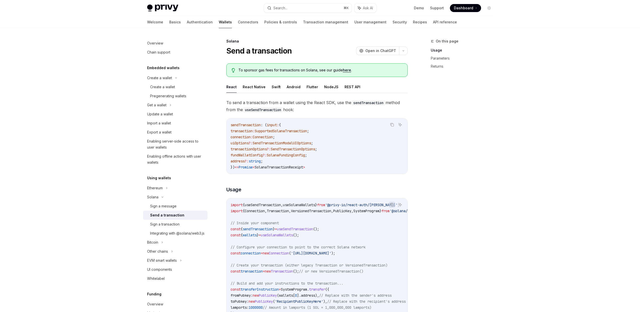
click at [230, 88] on button "React" at bounding box center [231, 87] width 10 height 12
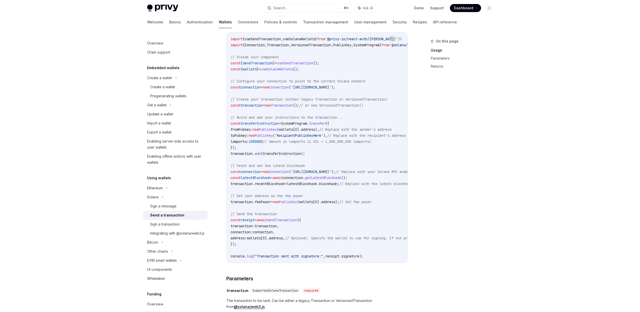
scroll to position [212, 0]
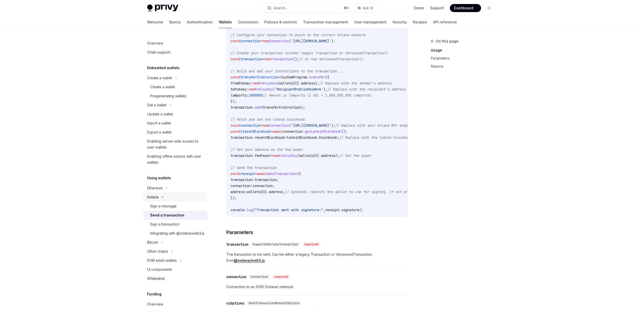
click at [162, 196] on icon at bounding box center [162, 197] width 6 height 2
click at [164, 82] on div "Ethereum" at bounding box center [175, 77] width 64 height 9
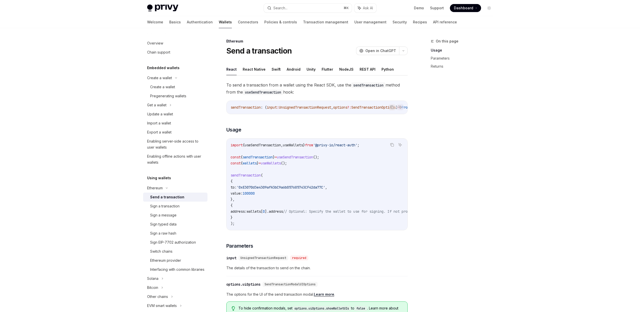
click at [163, 196] on div "Send a transaction" at bounding box center [167, 197] width 34 height 6
click at [166, 204] on div "Sign a transaction" at bounding box center [164, 206] width 29 height 6
click at [167, 214] on div "Sign a message" at bounding box center [163, 215] width 26 height 6
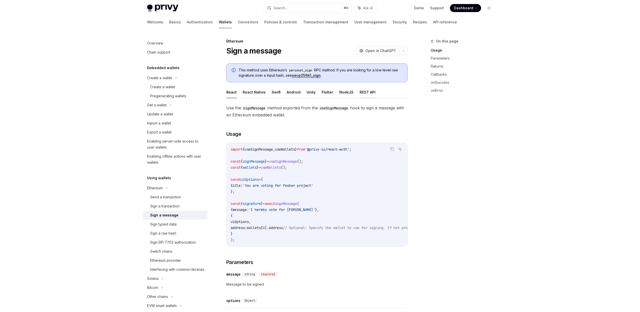
click at [359, 91] on button "REST API" at bounding box center [367, 92] width 16 height 12
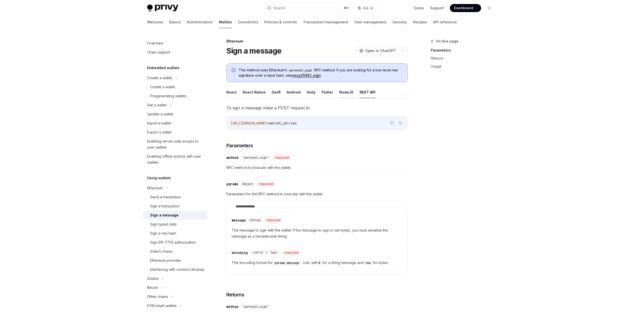
click at [339, 92] on button "NodeJS" at bounding box center [346, 92] width 14 height 12
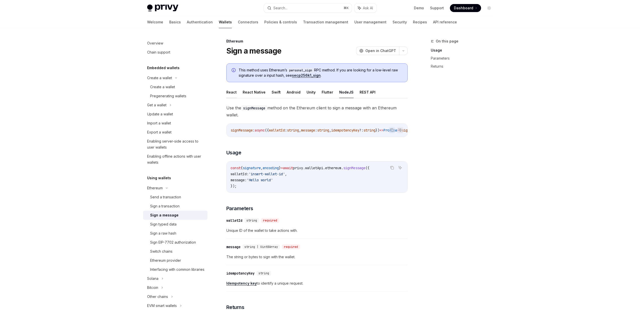
click at [230, 93] on button "React" at bounding box center [231, 92] width 10 height 12
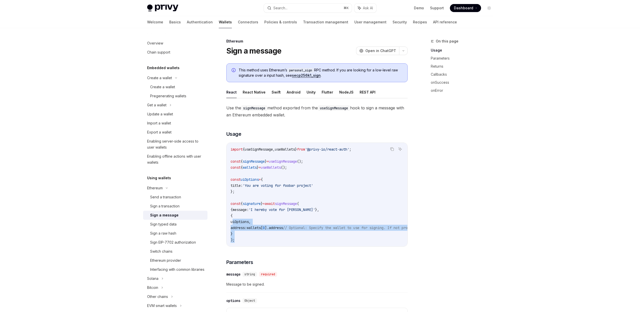
drag, startPoint x: 239, startPoint y: 243, endPoint x: 231, endPoint y: 222, distance: 22.1
click at [231, 222] on div "import { useSignMessage , useWallets } from '@privy-io/react-auth' ; const { si…" at bounding box center [316, 195] width 181 height 104
click at [171, 215] on div "Sign a message" at bounding box center [164, 215] width 28 height 6
type textarea "*"
click at [267, 208] on span "'I hereby vote for [PERSON_NAME]'" at bounding box center [282, 209] width 66 height 5
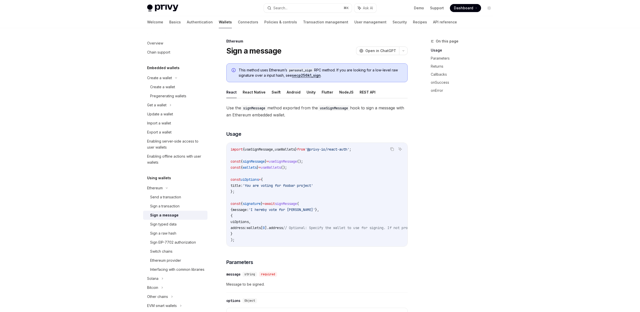
click at [254, 235] on code "import { useSignMessage , useWallets } from '@privy-io/react-auth' ; const { si…" at bounding box center [361, 194] width 263 height 96
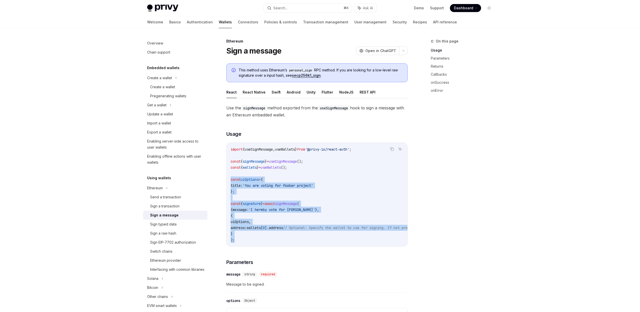
drag, startPoint x: 236, startPoint y: 237, endPoint x: 226, endPoint y: 182, distance: 56.2
click at [226, 182] on div "import { useSignMessage , useWallets } from '@privy-io/react-auth' ; const { si…" at bounding box center [316, 195] width 181 height 104
copy code "const uiOptions = { title: 'You are voting for foobar project' }; const { signa…"
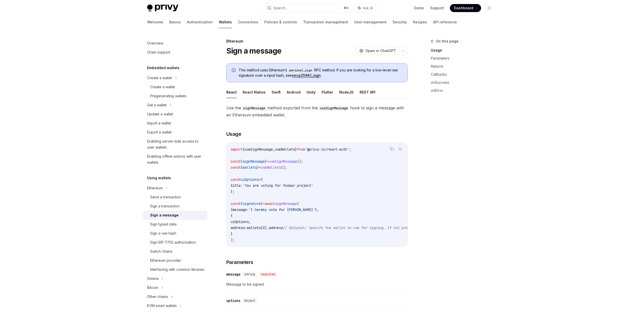
click at [309, 169] on code "import { useSignMessage , useWallets } from '@privy-io/react-auth' ; const { si…" at bounding box center [361, 194] width 263 height 96
drag, startPoint x: 368, startPoint y: 149, endPoint x: 217, endPoint y: 147, distance: 150.5
click at [284, 162] on span "useSignMessage" at bounding box center [283, 161] width 28 height 5
drag, startPoint x: 248, startPoint y: 148, endPoint x: 302, endPoint y: 149, distance: 54.3
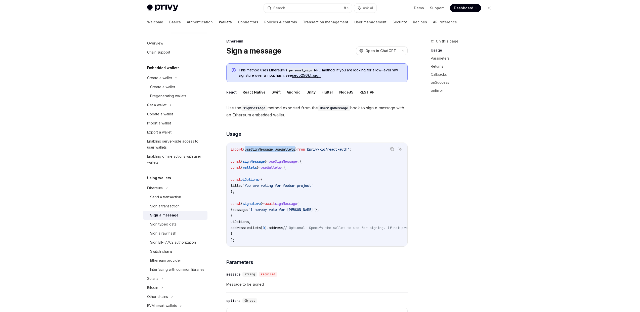
click at [302, 149] on span "import { useSignMessage , useWallets } from '@privy-io/react-auth' ;" at bounding box center [290, 149] width 121 height 5
copy span "useSignMessage , useWallets"
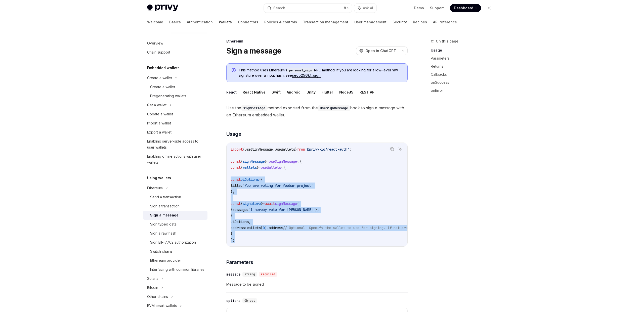
drag, startPoint x: 237, startPoint y: 241, endPoint x: 225, endPoint y: 182, distance: 61.1
copy code "const uiOptions = { title: 'You are voting for foobar project' }; const { signa…"
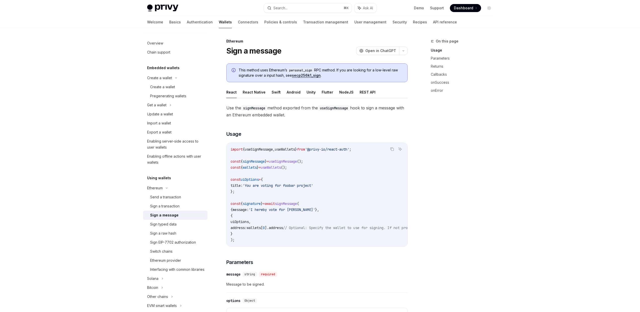
click at [281, 166] on span "useWallets" at bounding box center [271, 167] width 20 height 5
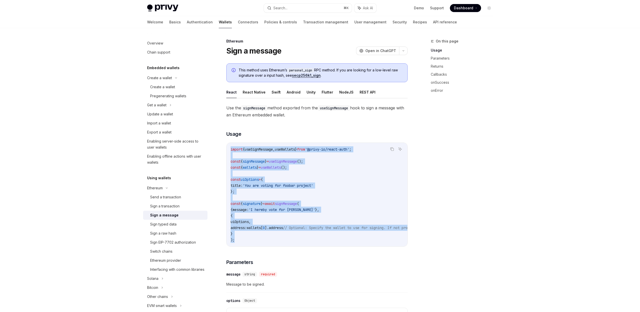
drag, startPoint x: 239, startPoint y: 242, endPoint x: 225, endPoint y: 151, distance: 91.8
copy code "import { useSignMessage , useWallets } from '@privy-io/react-auth' ; const { si…"
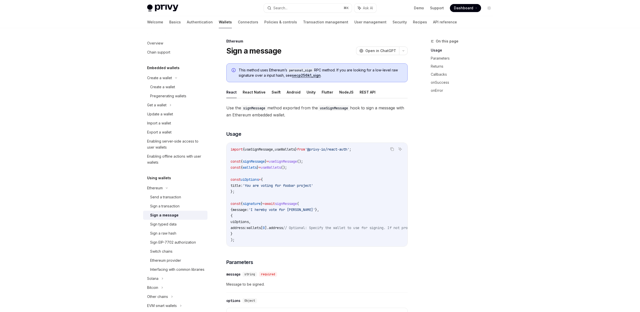
click at [237, 197] on code "import { useSignMessage , useWallets } from '@privy-io/react-auth' ; const { si…" at bounding box center [361, 194] width 263 height 96
click at [240, 209] on span "message:" at bounding box center [240, 209] width 16 height 5
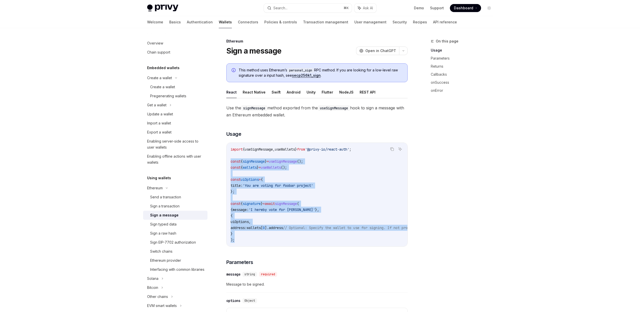
drag, startPoint x: 240, startPoint y: 241, endPoint x: 229, endPoint y: 163, distance: 79.0
click at [229, 163] on div "import { useSignMessage , useWallets } from '@privy-io/react-auth' ; const { si…" at bounding box center [316, 195] width 181 height 104
copy code "const { signMessage } = useSignMessage (); const { wallets } = useWallets (); c…"
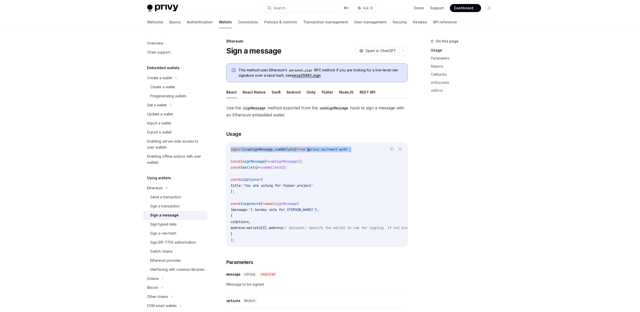
drag, startPoint x: 371, startPoint y: 150, endPoint x: 225, endPoint y: 150, distance: 146.5
copy span "import { useSignMessage , useWallets } from '@privy-io/react-auth' ;"
